Goal: Information Seeking & Learning: Understand process/instructions

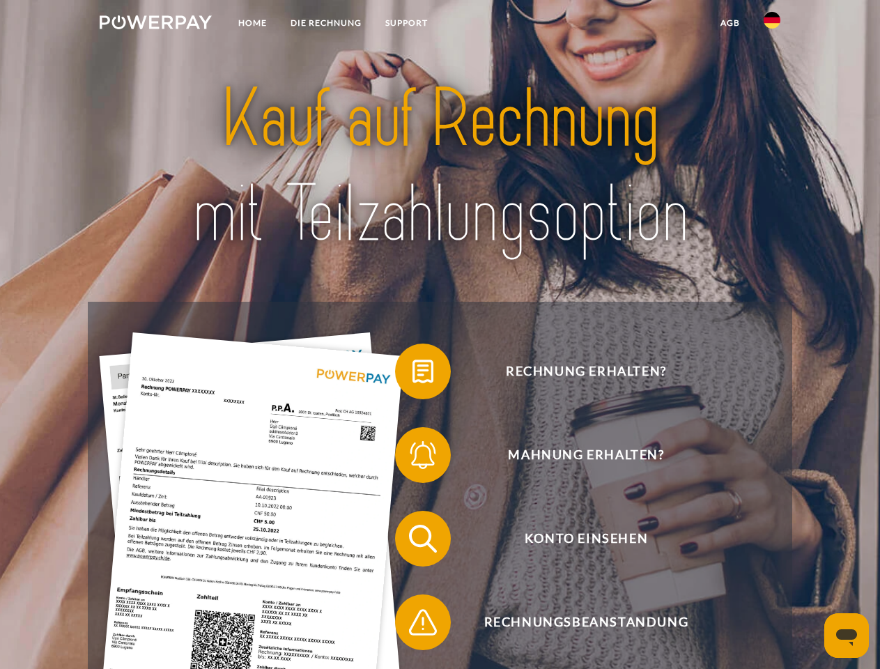
click at [155, 24] on img at bounding box center [156, 22] width 112 height 14
click at [772, 24] on img at bounding box center [772, 20] width 17 height 17
click at [730, 23] on link "agb" at bounding box center [730, 22] width 43 height 25
click at [413, 374] on span at bounding box center [402, 372] width 70 height 70
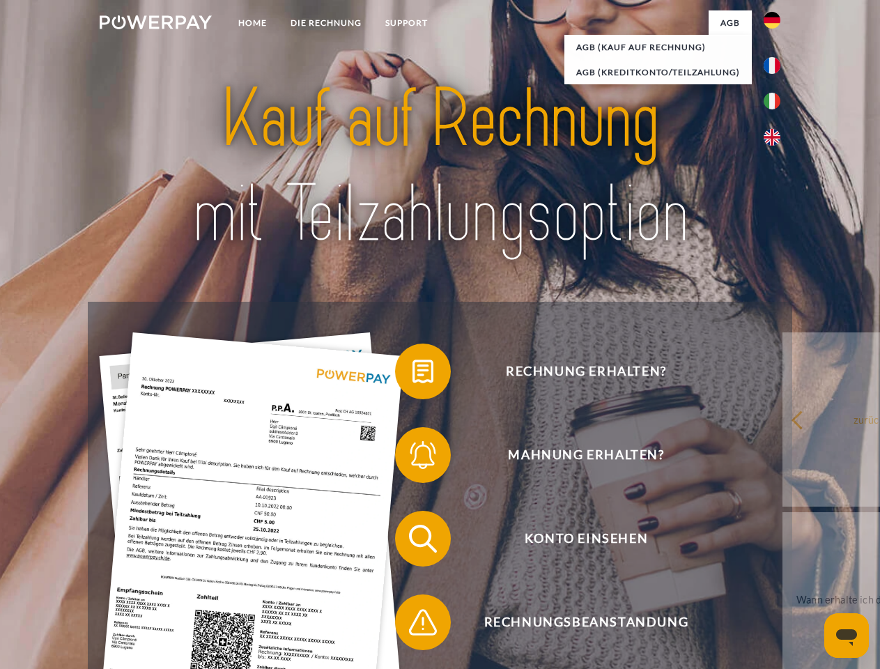
click at [413, 458] on span at bounding box center [402, 455] width 70 height 70
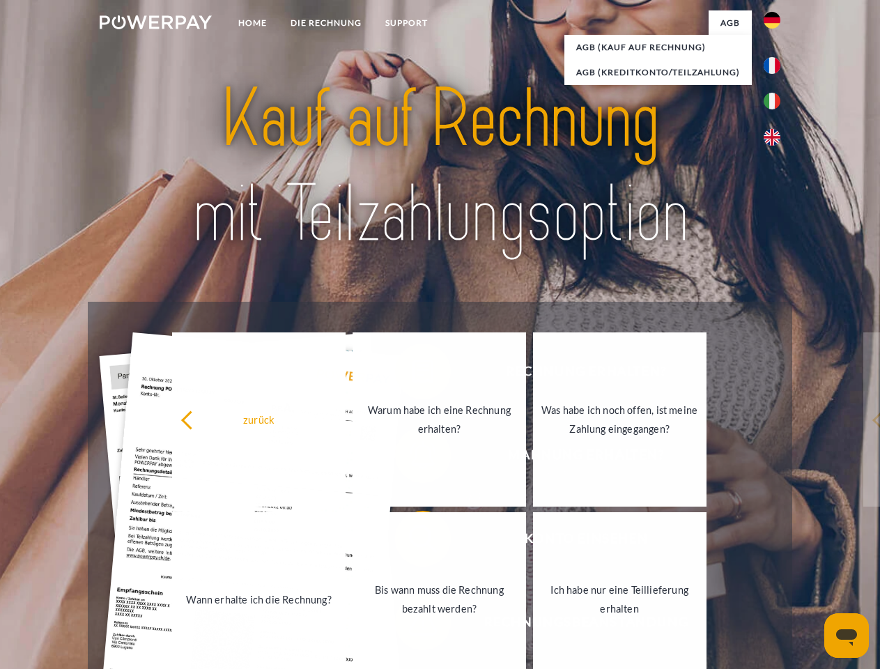
click at [413, 542] on link "Bis wann muss die Rechnung bezahlt werden?" at bounding box center [440, 599] width 174 height 174
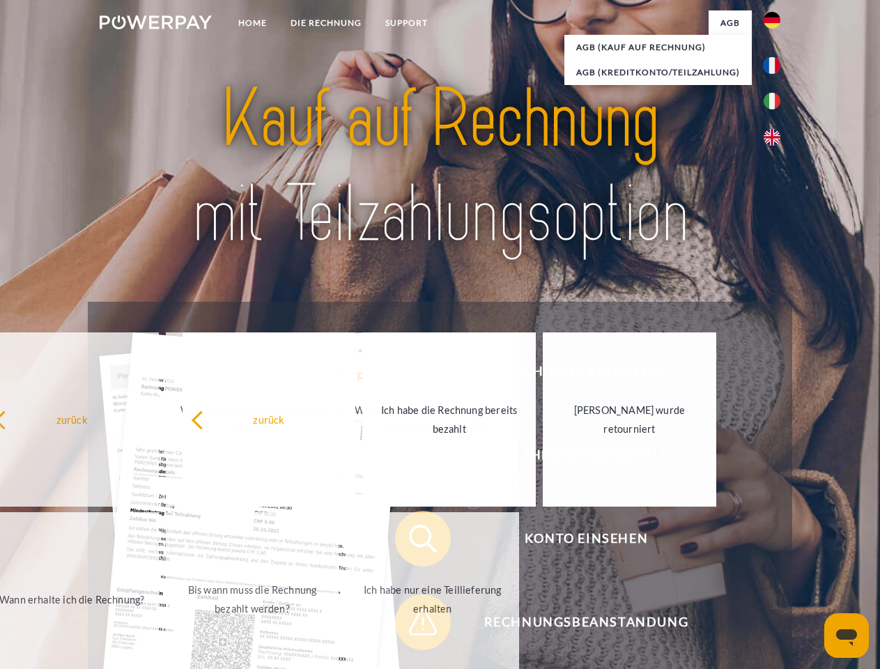
click at [413, 625] on span at bounding box center [402, 623] width 70 height 70
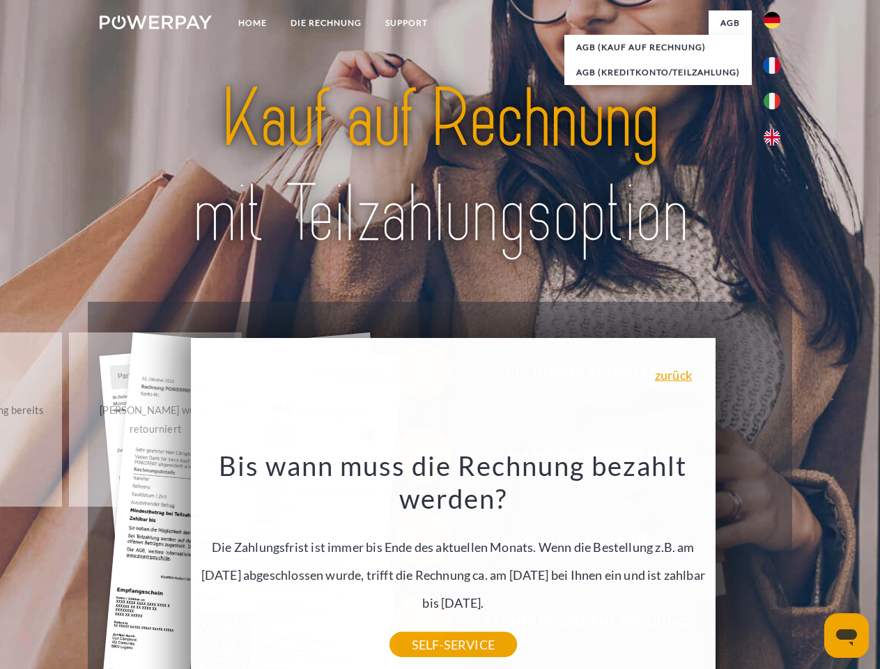
click at [847, 636] on icon "Messaging-Fenster öffnen" at bounding box center [846, 637] width 21 height 17
